Goal: Transaction & Acquisition: Obtain resource

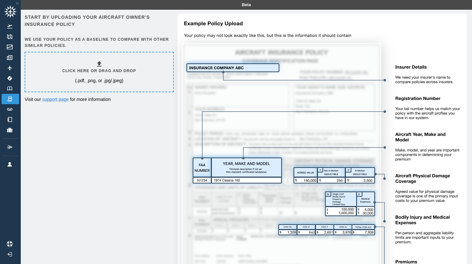
click at [192, 136] on img at bounding box center [319, 165] width 294 height 303
click at [11, 109] on img at bounding box center [9, 109] width 7 height 3
click at [113, 172] on div "Start by uploading your aircraft owner's insurance policy We use your policy as…" at bounding box center [246, 166] width 443 height 304
click at [10, 100] on img at bounding box center [9, 99] width 7 height 6
